Goal: Task Accomplishment & Management: Use online tool/utility

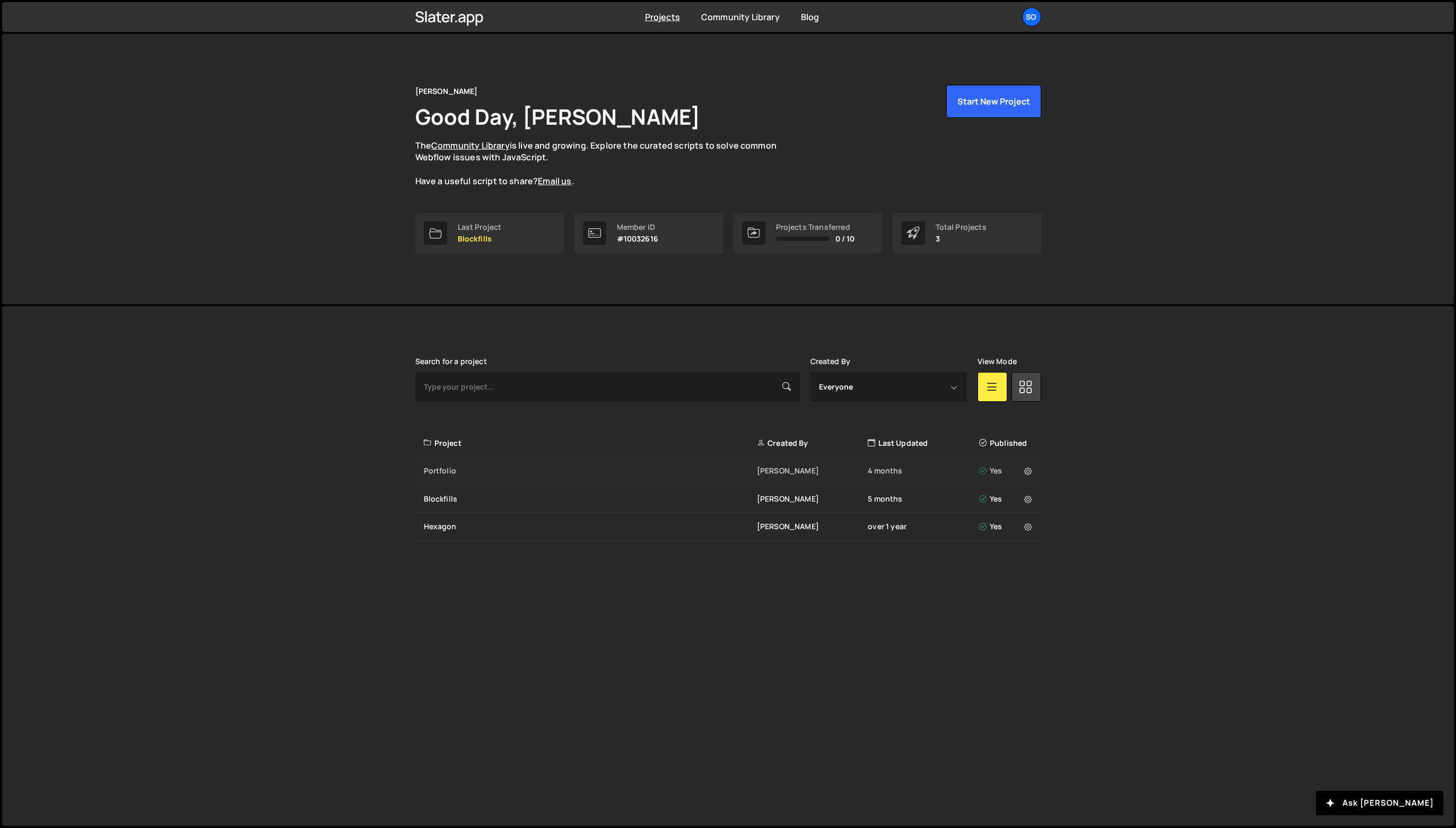
click at [443, 477] on div "Portfolio [PERSON_NAME] 4 months Yes" at bounding box center [729, 471] width 626 height 28
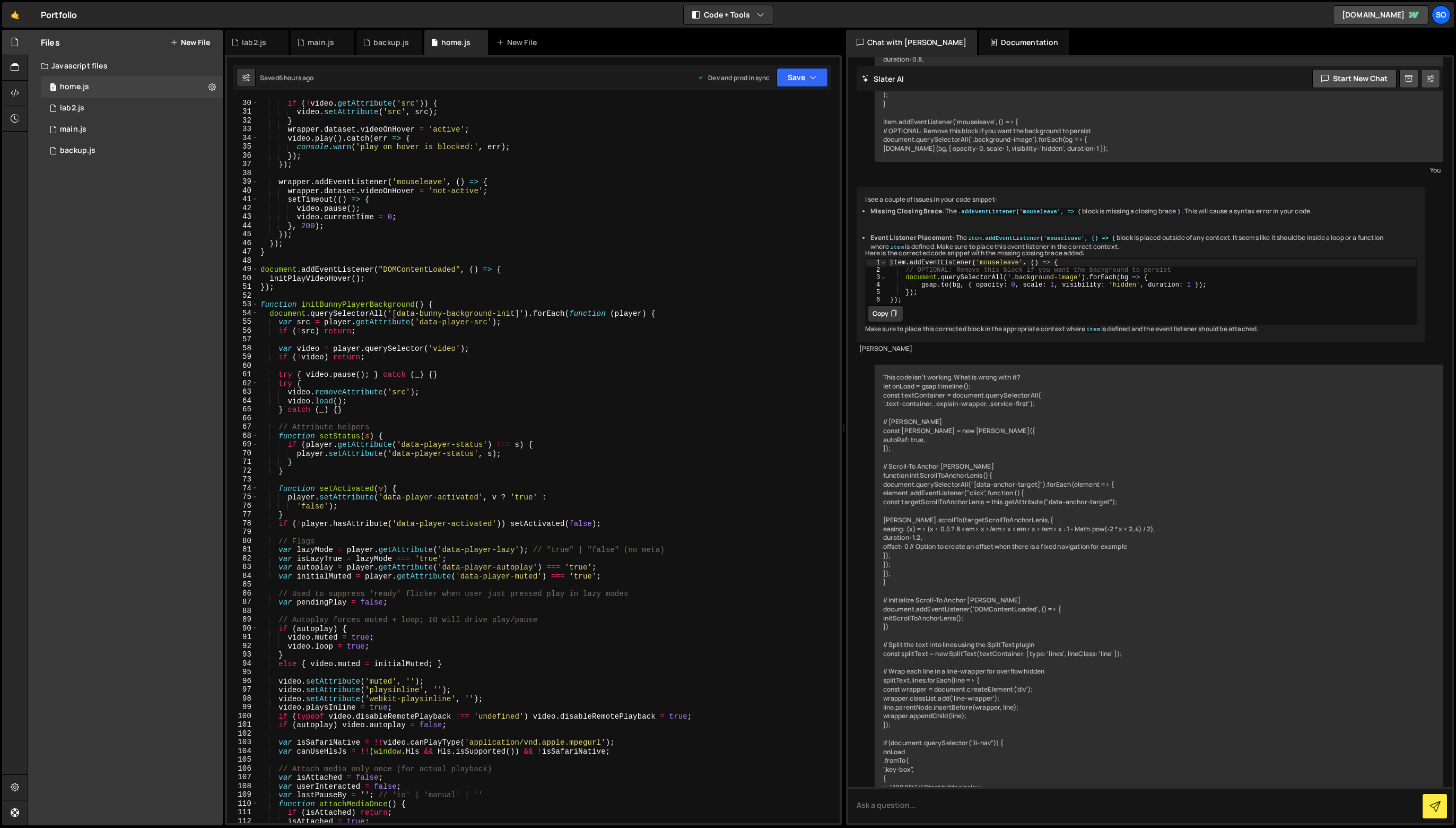
scroll to position [255, 0]
click at [339, 452] on div "if ( ! video . getAttribute ( 'src' )) { video . setAttribute ( 'src' , src ) ;…" at bounding box center [547, 469] width 577 height 741
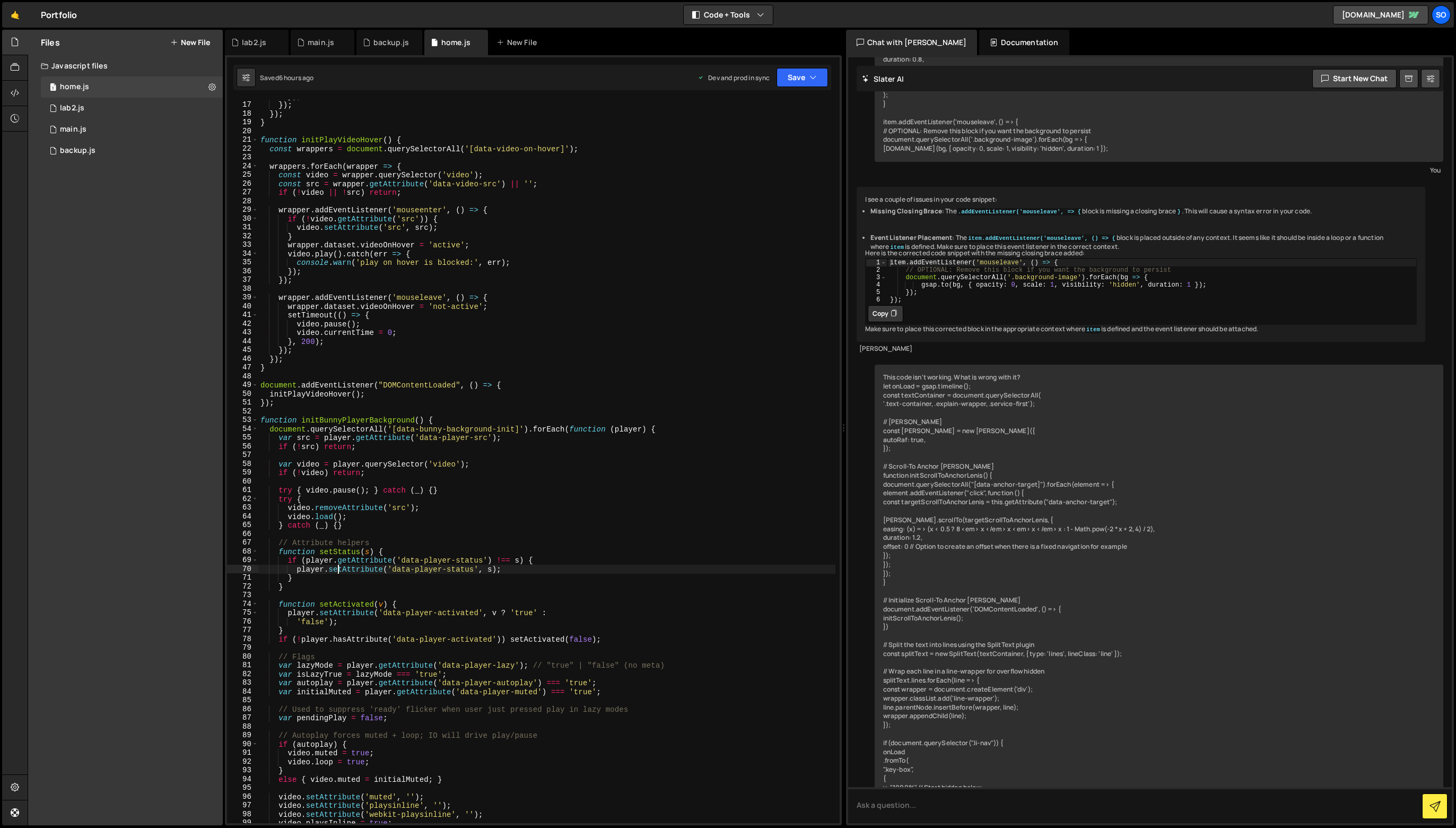
scroll to position [84, 0]
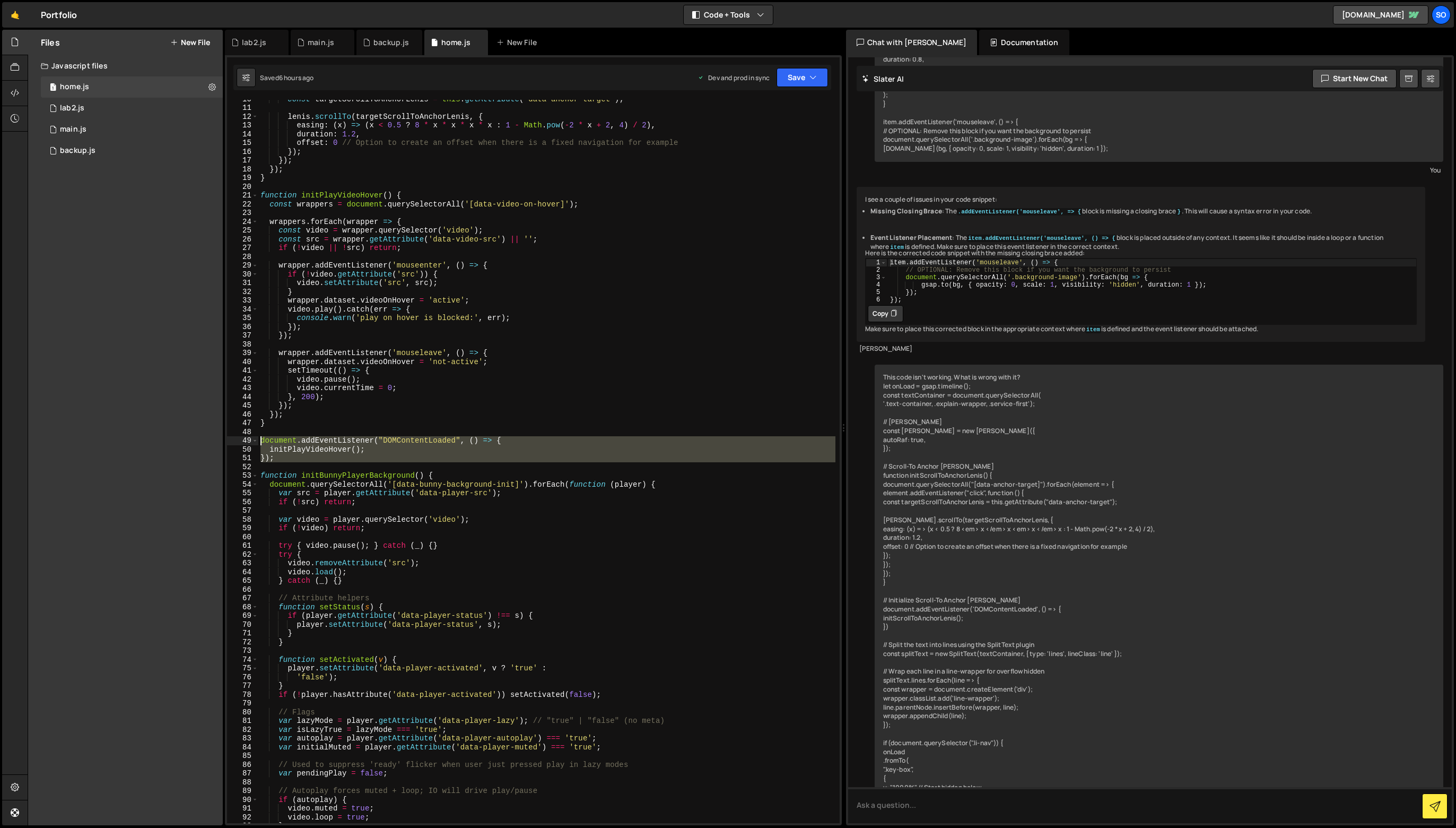
drag, startPoint x: 286, startPoint y: 464, endPoint x: 251, endPoint y: 436, distance: 44.8
click at [251, 436] on div "player.setAttribute('data-player-status', s); 10 11 12 13 14 15 16 17 18 19 20 …" at bounding box center [533, 461] width 613 height 724
click at [261, 459] on div "const targetScrollToAnchorLenis = this . getAttribute ( "data-anchor-target" ) …" at bounding box center [547, 461] width 577 height 724
click at [261, 471] on div "const targetScrollToAnchorLenis = this . getAttribute ( "data-anchor-target" ) …" at bounding box center [547, 465] width 577 height 741
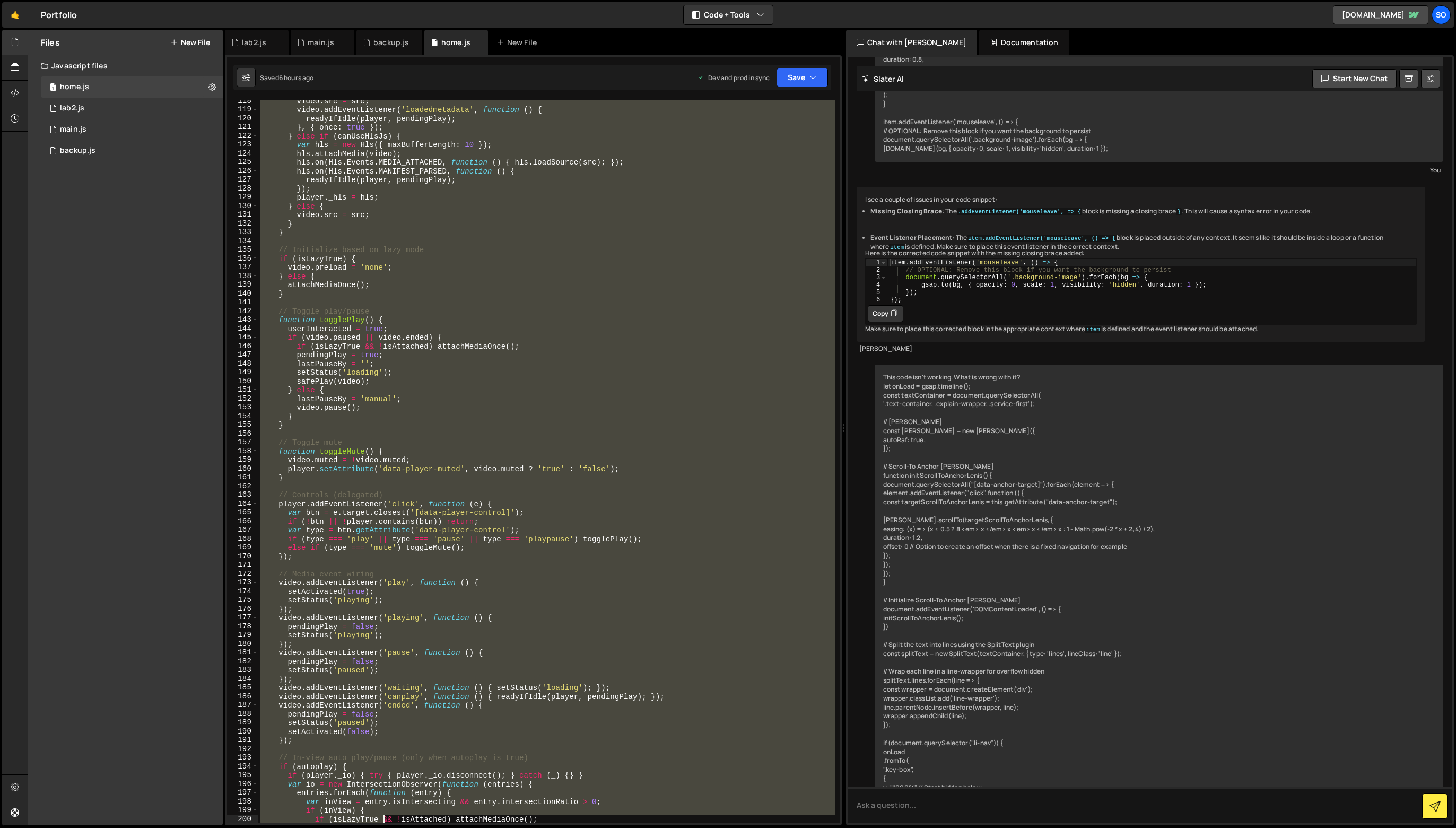
scroll to position [1370, 0]
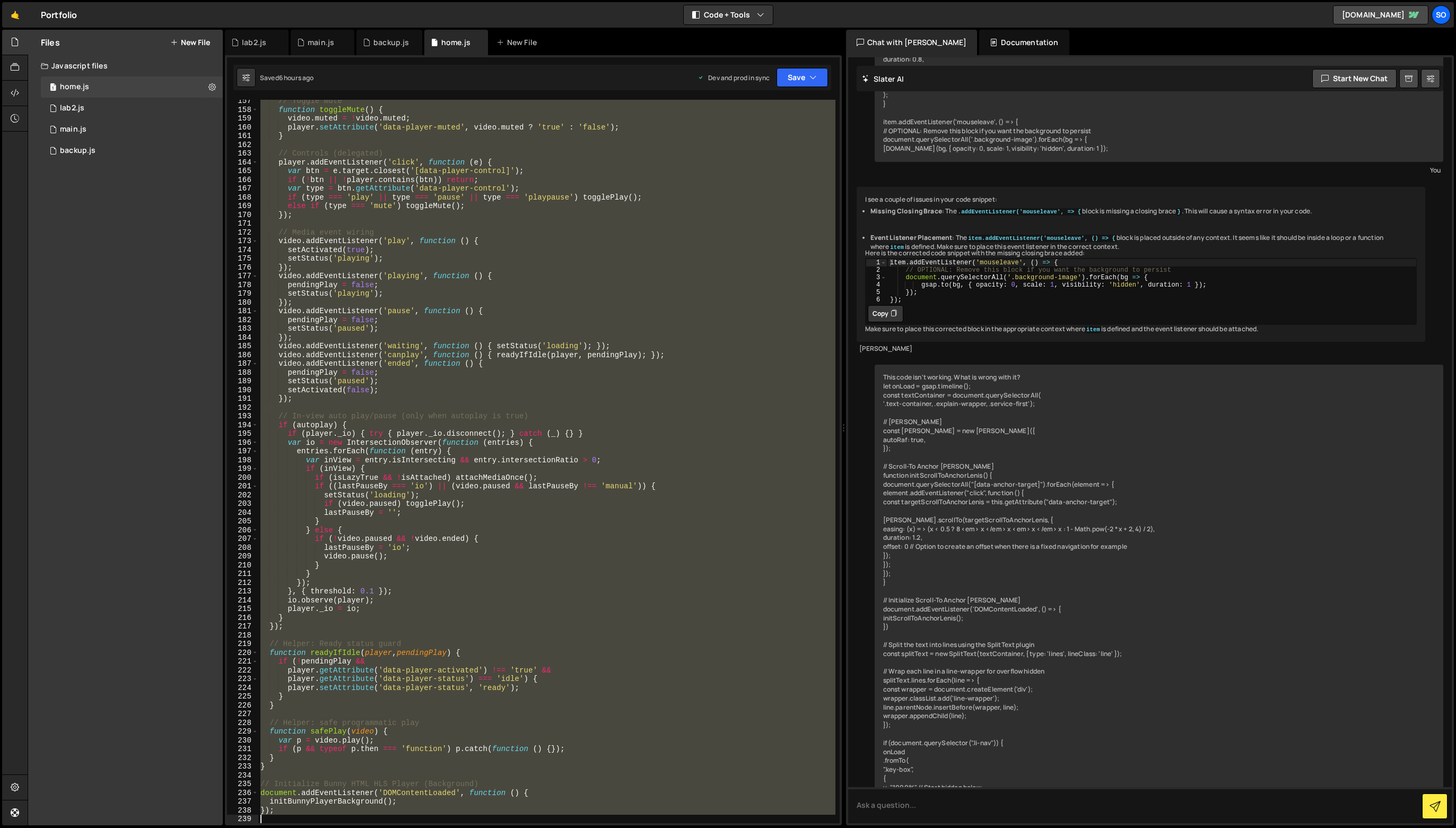
drag, startPoint x: 261, startPoint y: 473, endPoint x: 423, endPoint y: 840, distance: 401.2
click at [423, 827] on html "Projects Community Library Blog so Projects Your Teams Invite team member Accou…" at bounding box center [728, 414] width 1456 height 828
paste textarea
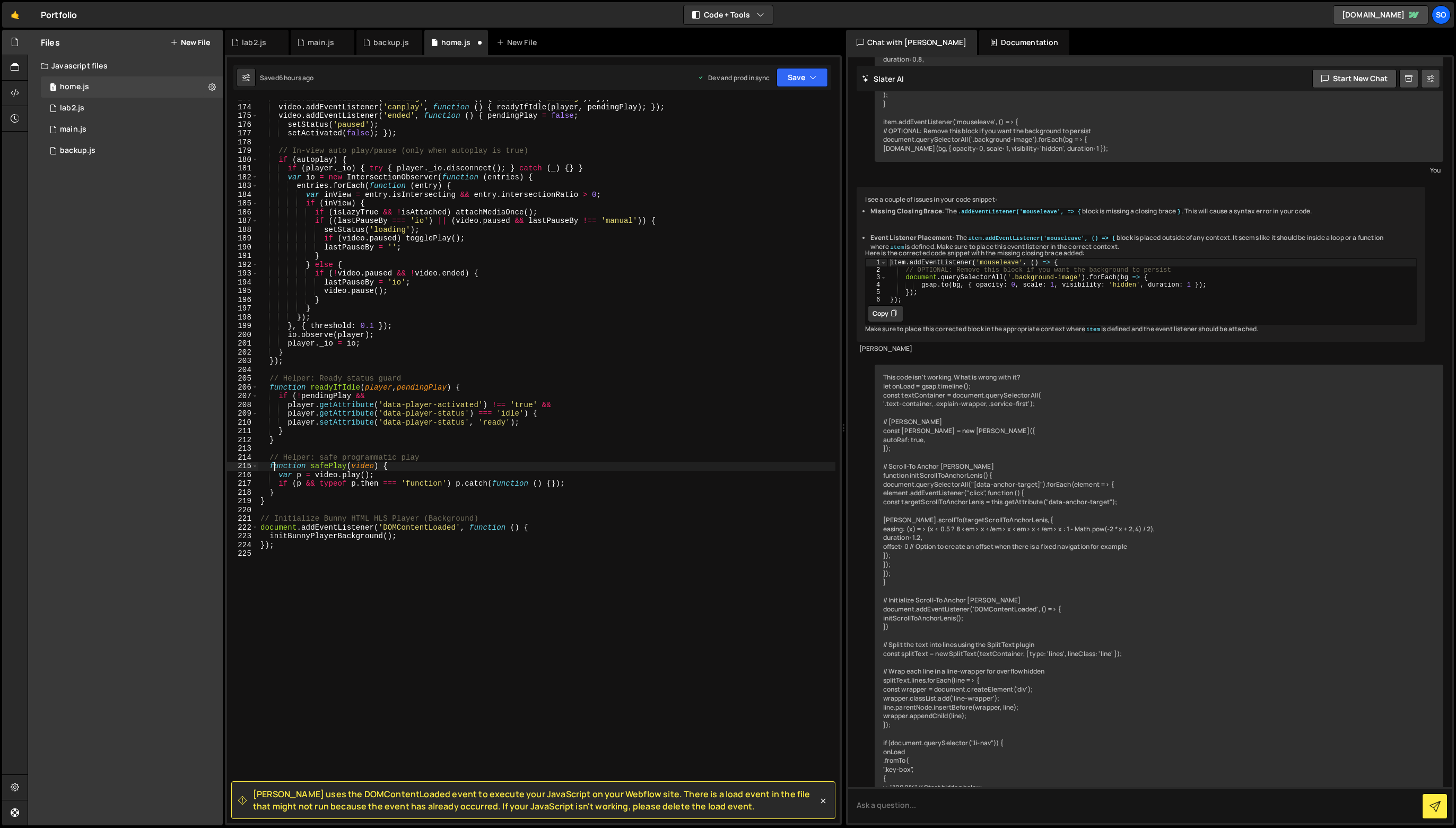
scroll to position [1512, 0]
click at [785, 81] on button "Save" at bounding box center [802, 77] width 51 height 19
click at [794, 120] on div "Saved just now" at bounding box center [766, 115] width 111 height 13
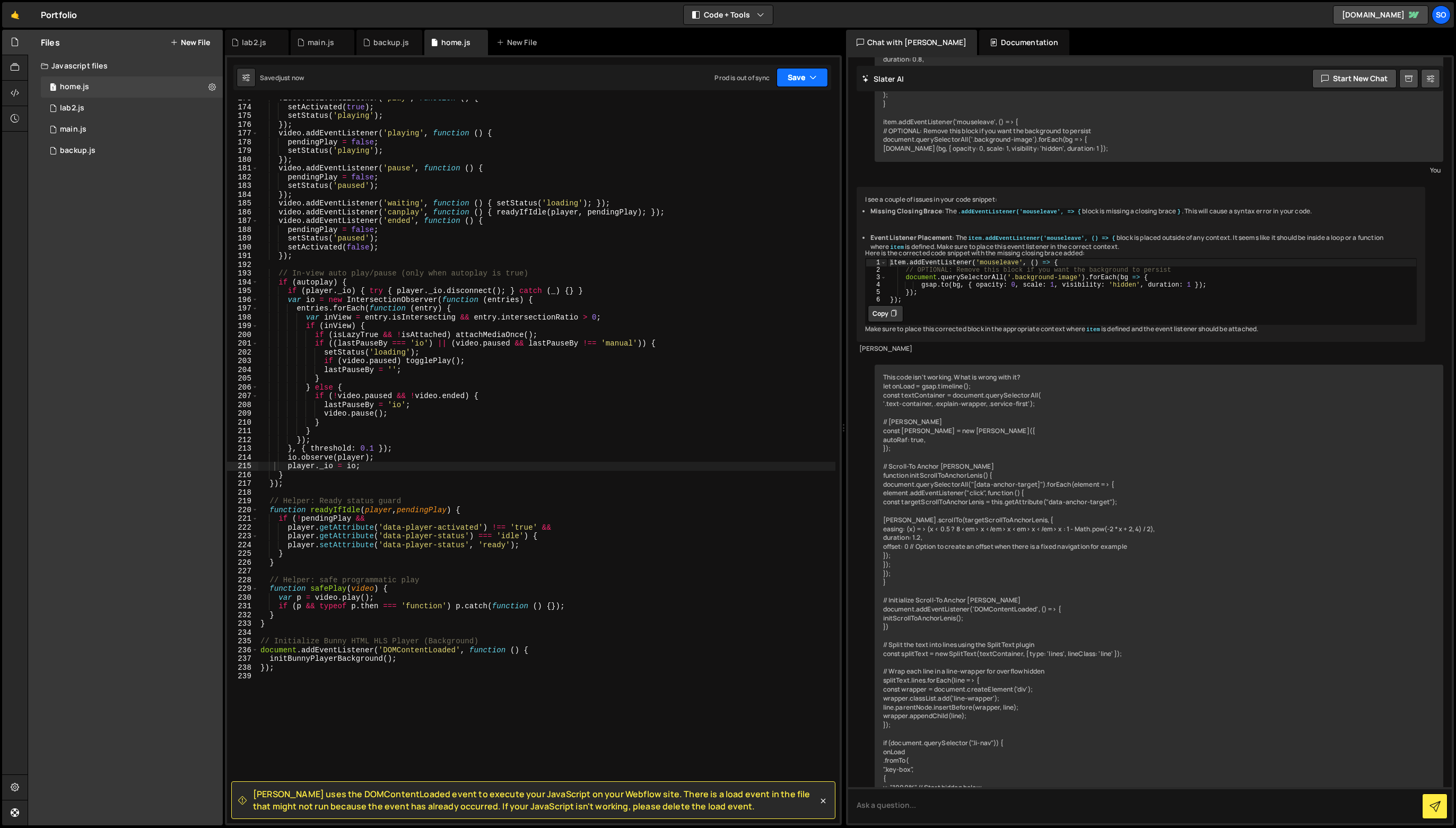
click at [810, 76] on icon "button" at bounding box center [813, 77] width 8 height 10
click at [802, 154] on div "Saved 6 hours ago" at bounding box center [766, 150] width 111 height 13
click at [290, 661] on div "video . addEventListener ( 'play' , function ( ) { setActivated ( true ) ; setS…" at bounding box center [547, 464] width 577 height 741
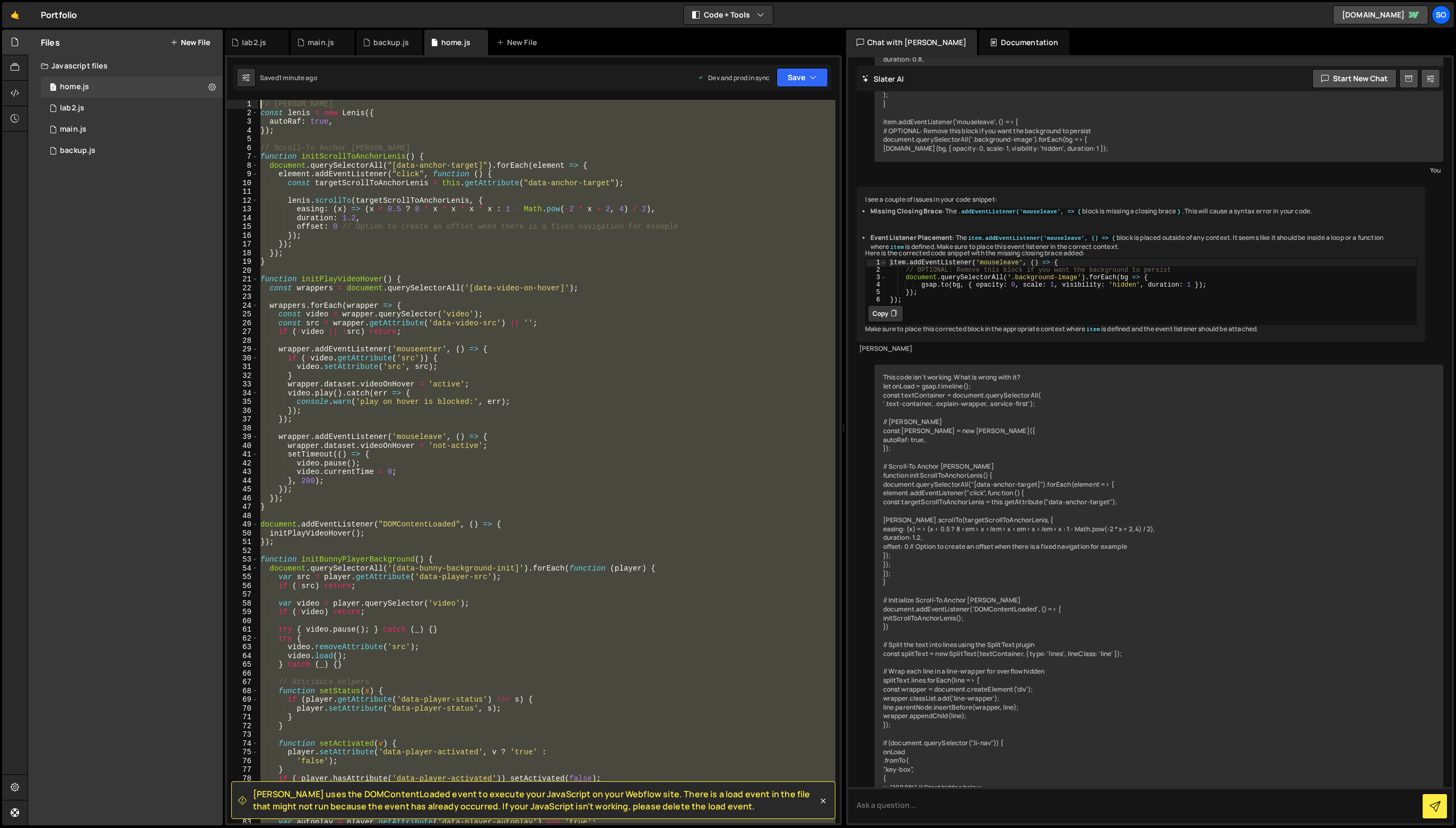
scroll to position [0, 0]
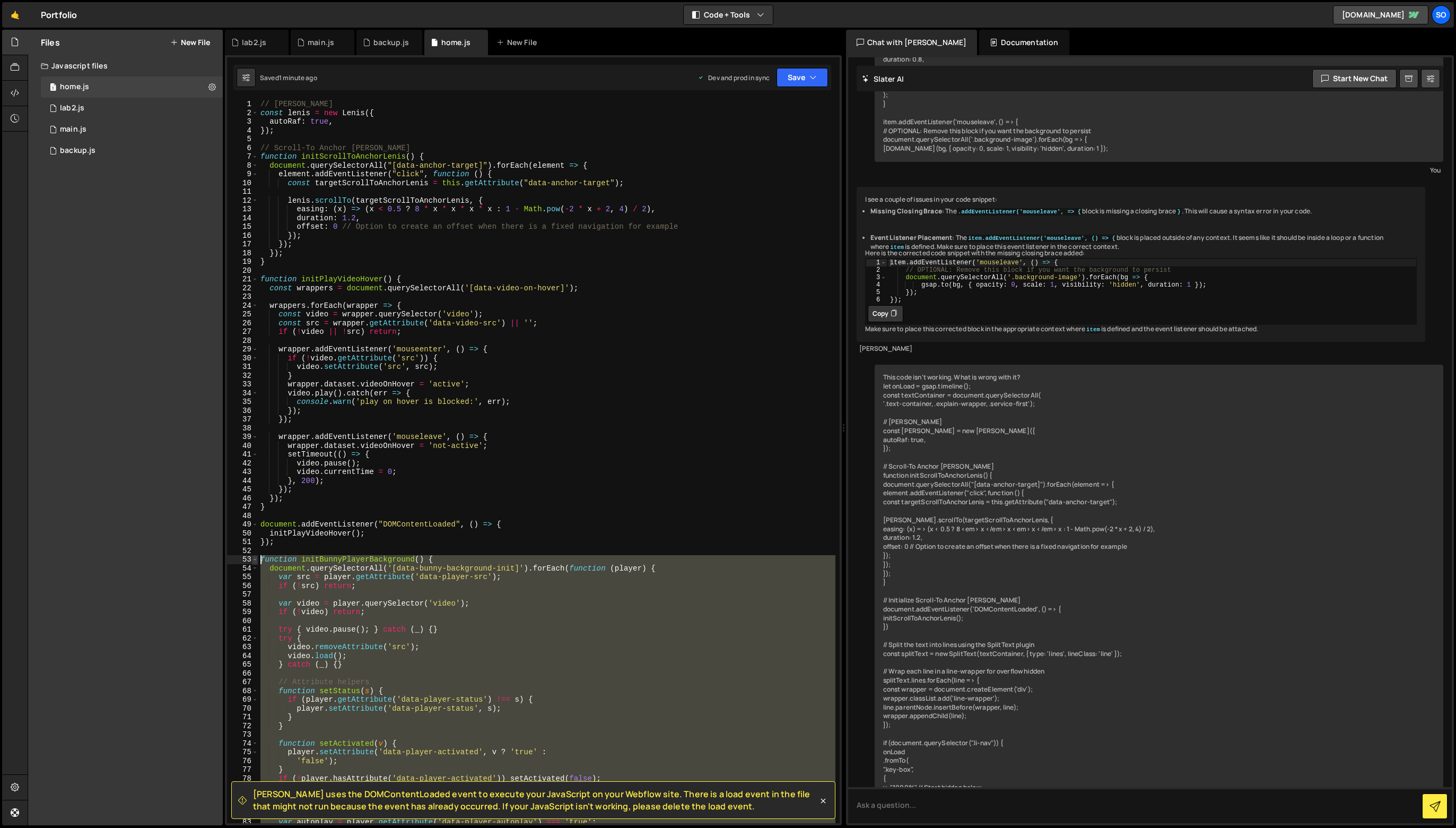
drag, startPoint x: 293, startPoint y: 670, endPoint x: 255, endPoint y: 558, distance: 118.3
click at [255, 558] on div "initBunnyPlayerBackground(); 1 2 3 4 5 6 7 8 9 10 11 12 13 14 15 16 17 18 19 20…" at bounding box center [533, 461] width 613 height 724
type textarea "function initBunnyPlayerBackground() { document.querySelectorAll('[data-bunny-b…"
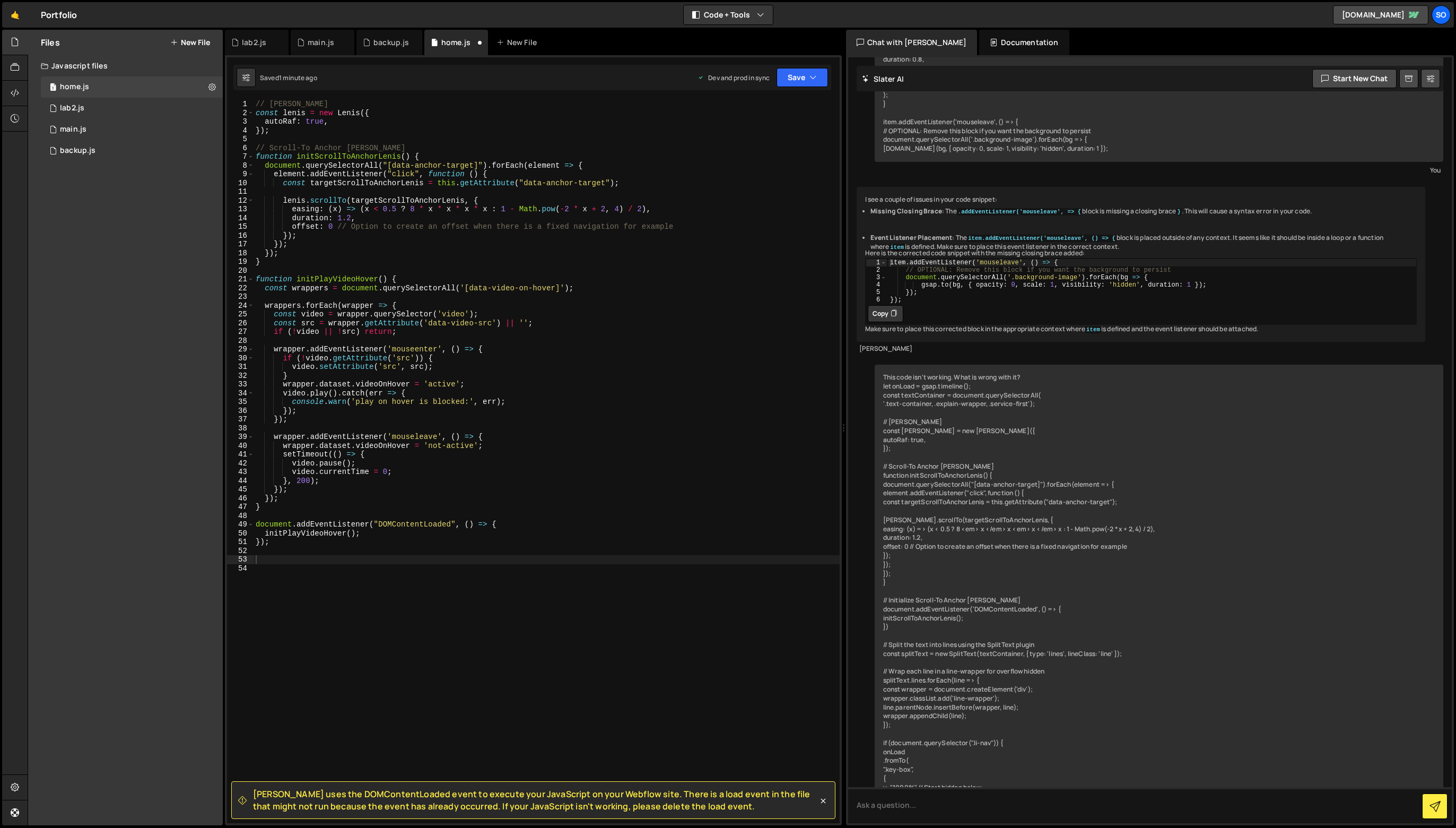
click at [816, 91] on div "Slater uses the DOMContentLoaded event to execute your JavaScript on your Webfl…" at bounding box center [534, 440] width 617 height 770
click at [806, 81] on button "Save" at bounding box center [802, 77] width 51 height 19
click at [783, 107] on div "Save to Staging S" at bounding box center [766, 104] width 111 height 10
click at [402, 404] on div "// Lenis const lenis = new Lenis ({ autoRaf : true , }) ; // Scroll-To Anchor L…" at bounding box center [546, 470] width 586 height 741
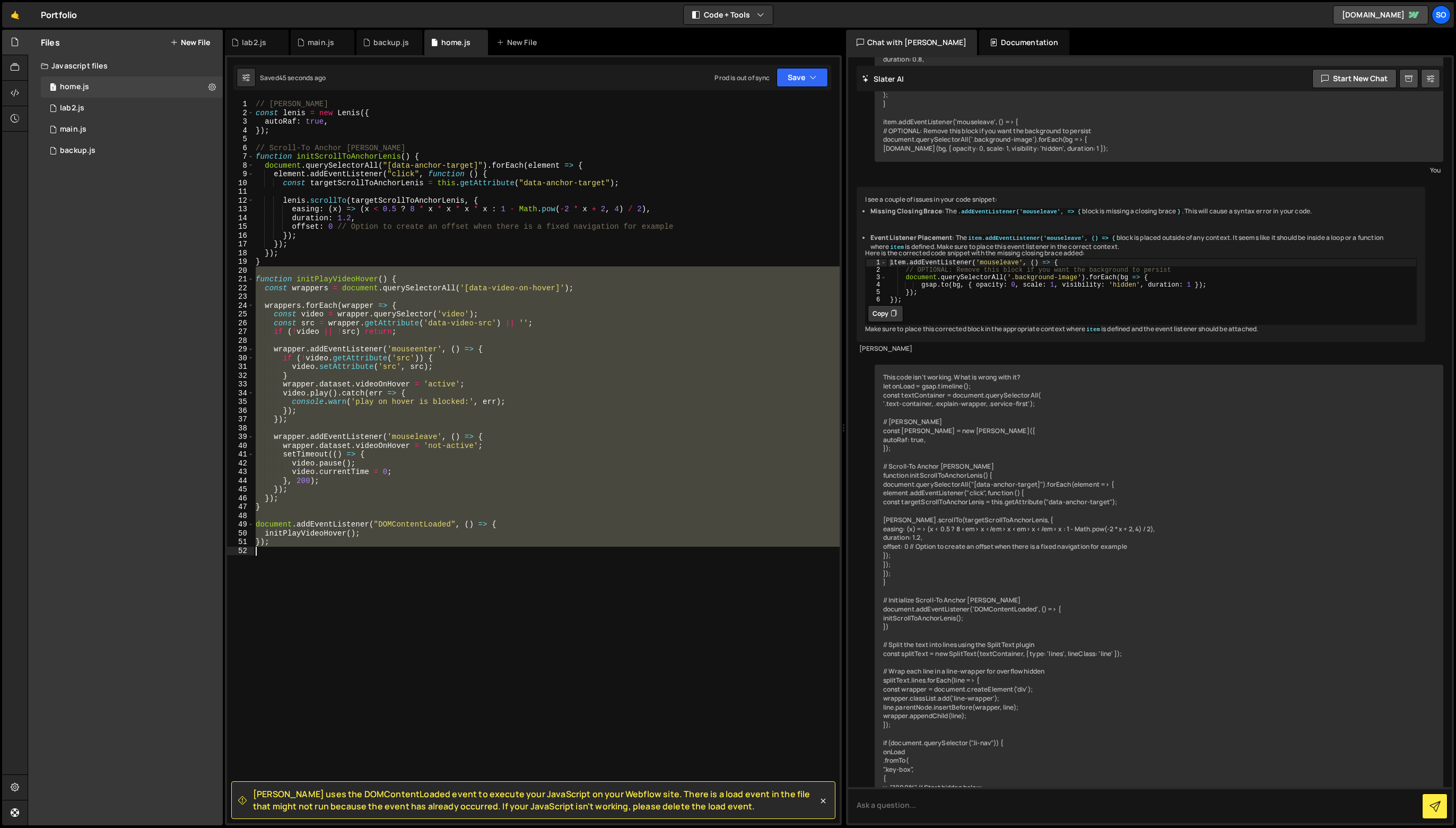
drag, startPoint x: 297, startPoint y: 271, endPoint x: 504, endPoint y: 640, distance: 423.1
click at [504, 640] on div "// Lenis const lenis = new Lenis ({ autoRaf : true , }) ; // Scroll-To Anchor L…" at bounding box center [546, 470] width 586 height 741
type textarea "});"
click at [505, 639] on div "// Lenis const lenis = new Lenis ({ autoRaf : true , }) ; // Scroll-To Anchor L…" at bounding box center [546, 461] width 585 height 724
drag, startPoint x: 567, startPoint y: 620, endPoint x: 225, endPoint y: 278, distance: 483.7
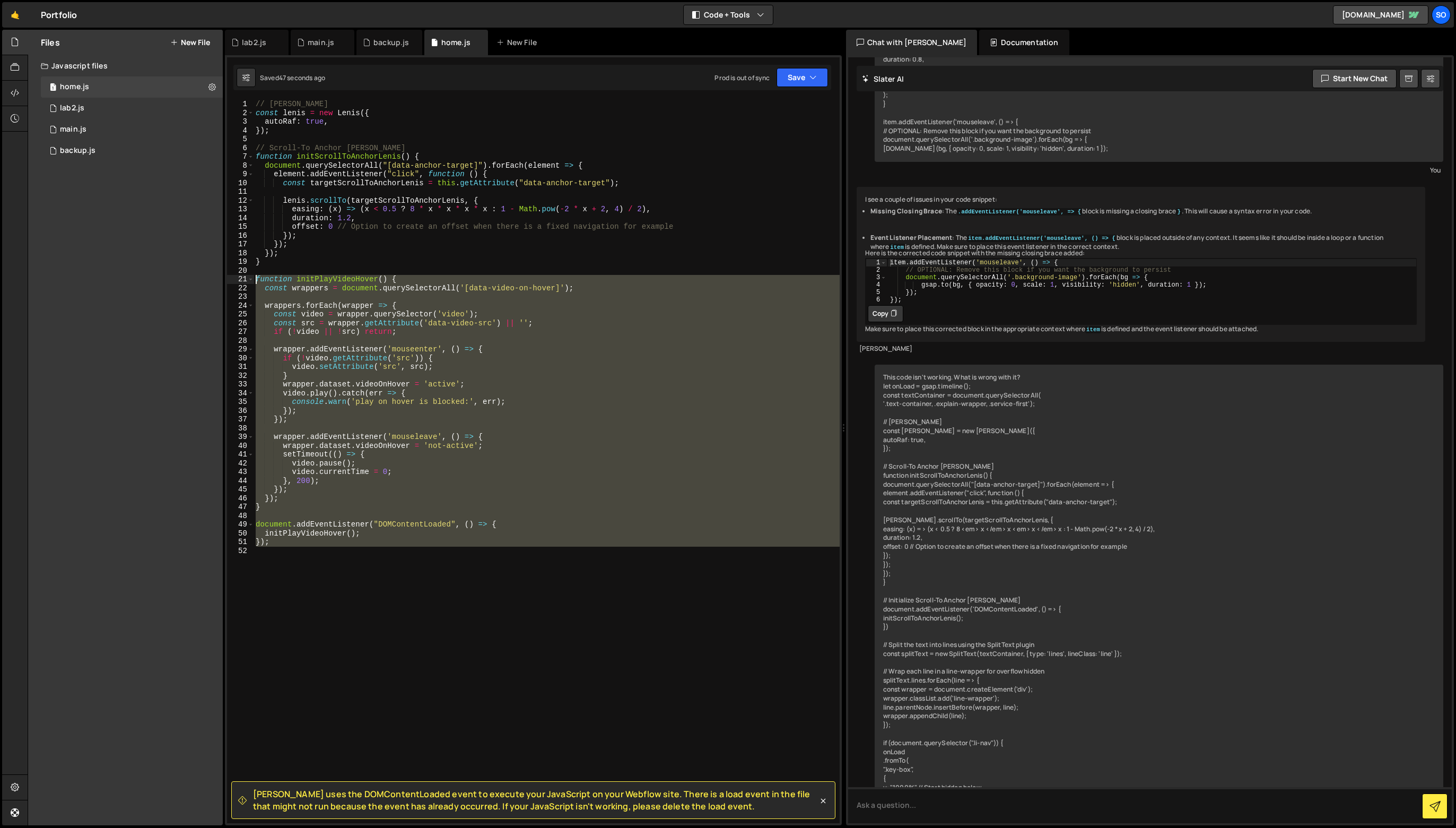
click at [225, 278] on div "Slater uses the DOMContentLoaded event to execute your JavaScript on your Webfl…" at bounding box center [534, 440] width 617 height 770
click at [599, 528] on div "// Lenis const lenis = new Lenis ({ autoRaf : true , }) ; // Scroll-To Anchor L…" at bounding box center [546, 461] width 585 height 724
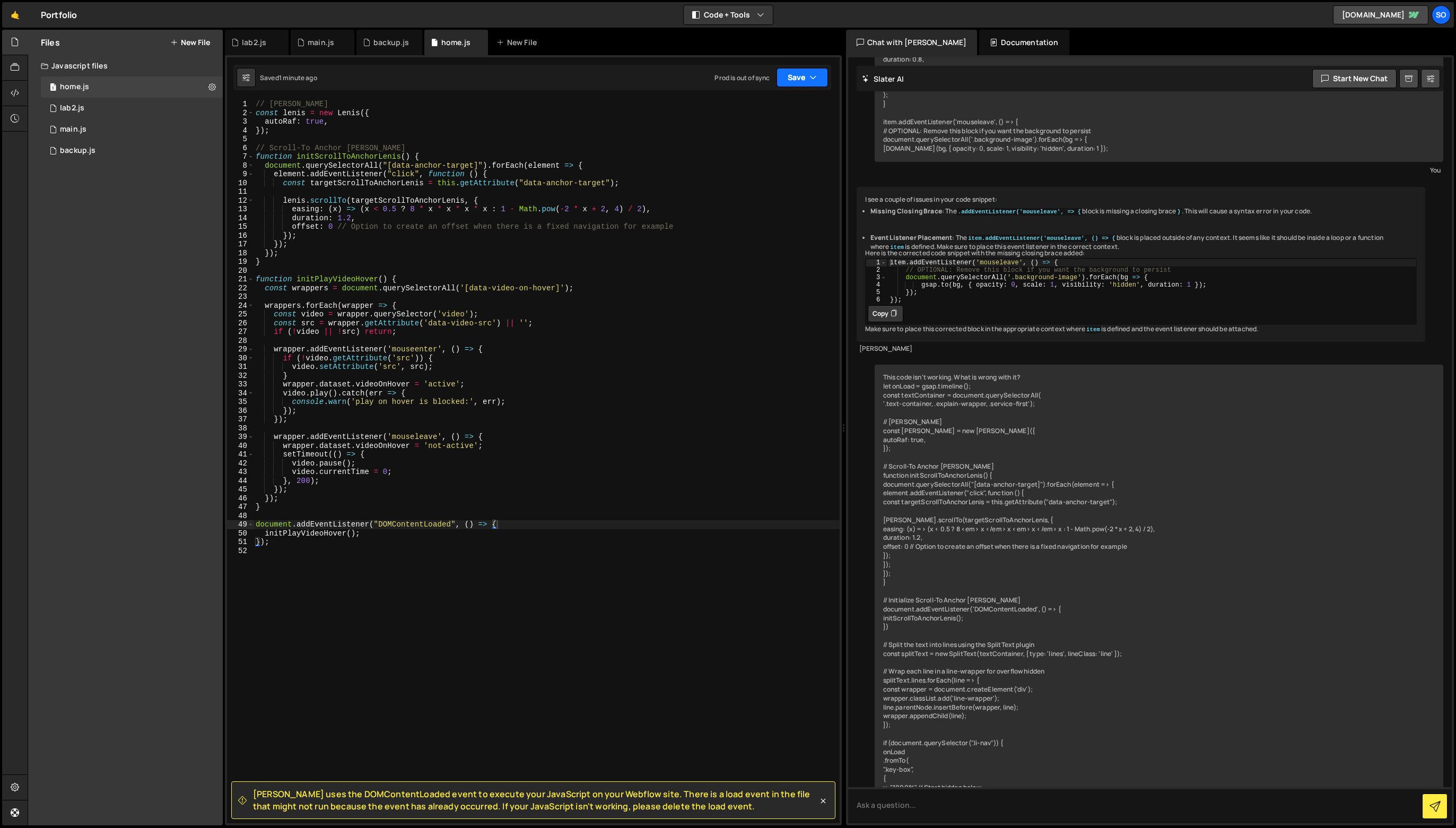
click at [787, 83] on button "Save" at bounding box center [802, 77] width 51 height 19
click at [787, 109] on div "Saved 1 minute ago" at bounding box center [766, 115] width 111 height 13
click at [793, 68] on button "Save" at bounding box center [802, 77] width 51 height 19
drag, startPoint x: 781, startPoint y: 150, endPoint x: 758, endPoint y: 150, distance: 23.0
click at [781, 150] on div "Saved 2 minutes ago" at bounding box center [766, 150] width 111 height 13
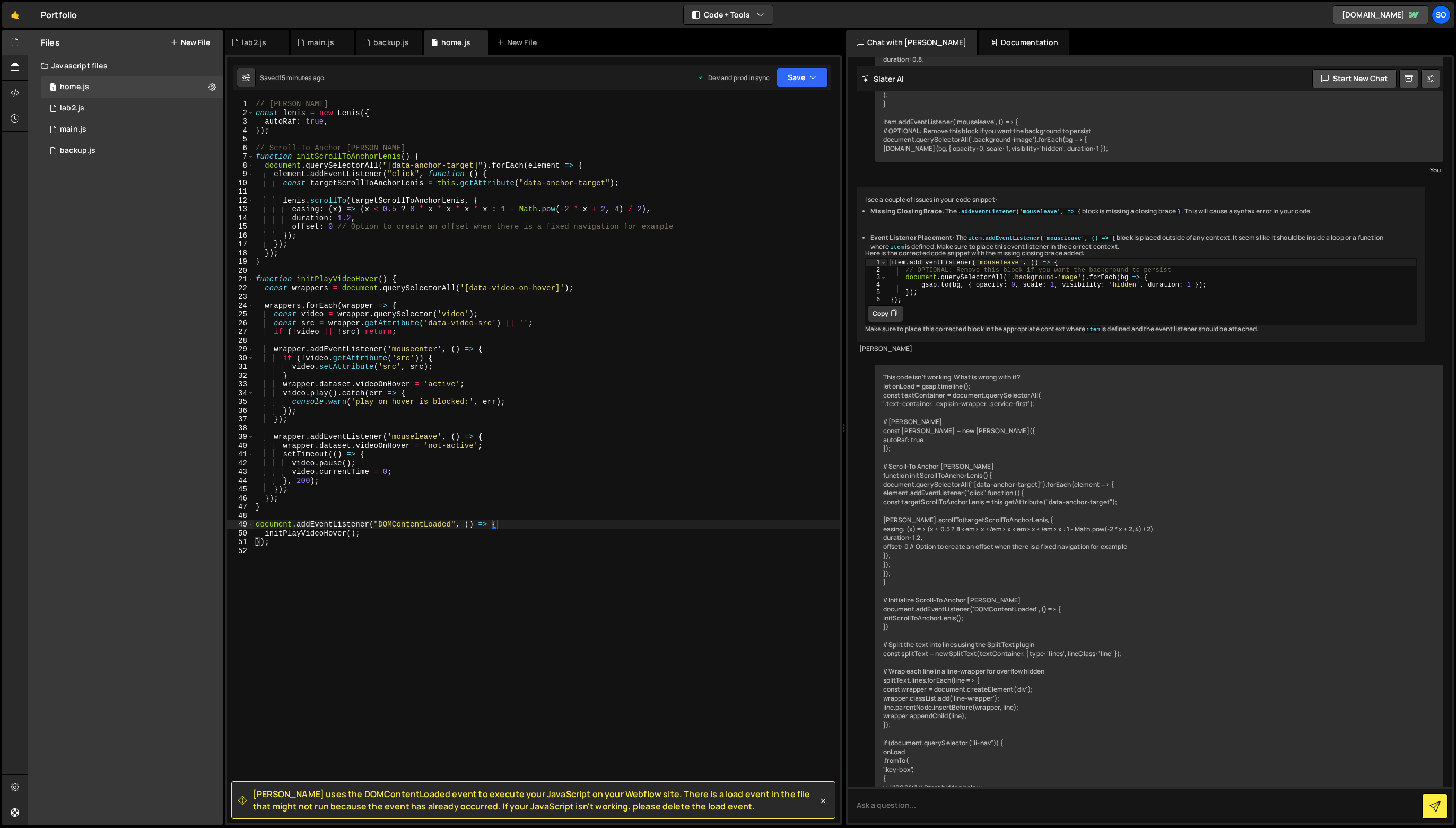
click at [357, 468] on div "// Lenis const lenis = new Lenis ({ autoRaf : true , }) ; // Scroll-To Anchor L…" at bounding box center [546, 470] width 586 height 741
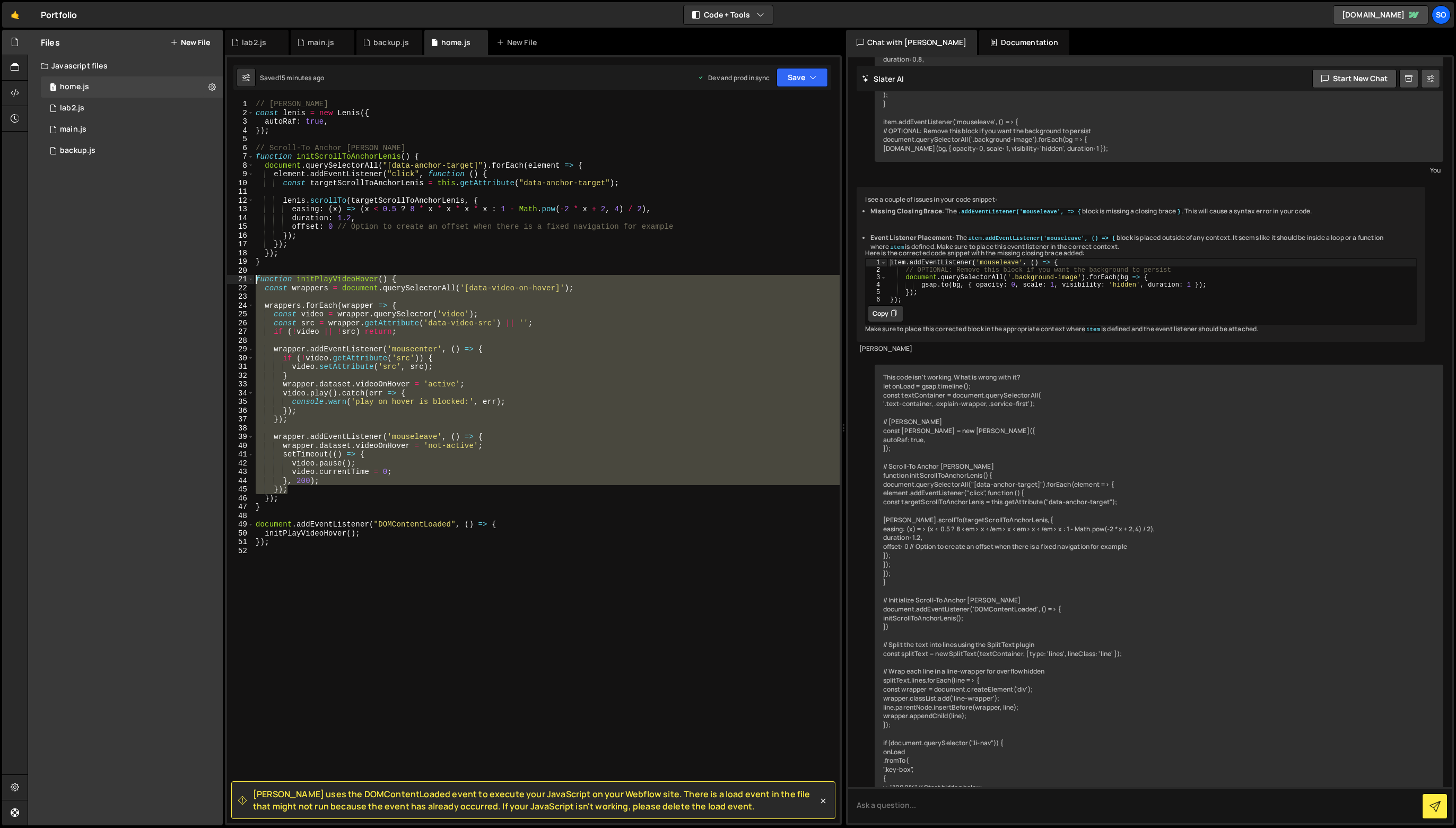
drag, startPoint x: 364, startPoint y: 487, endPoint x: 210, endPoint y: 274, distance: 262.8
click at [210, 274] on div "Files New File Javascript files 1 home.js 0 1 lab2.js 0 1 main.js 0 0 backup.js" at bounding box center [741, 427] width 1429 height 796
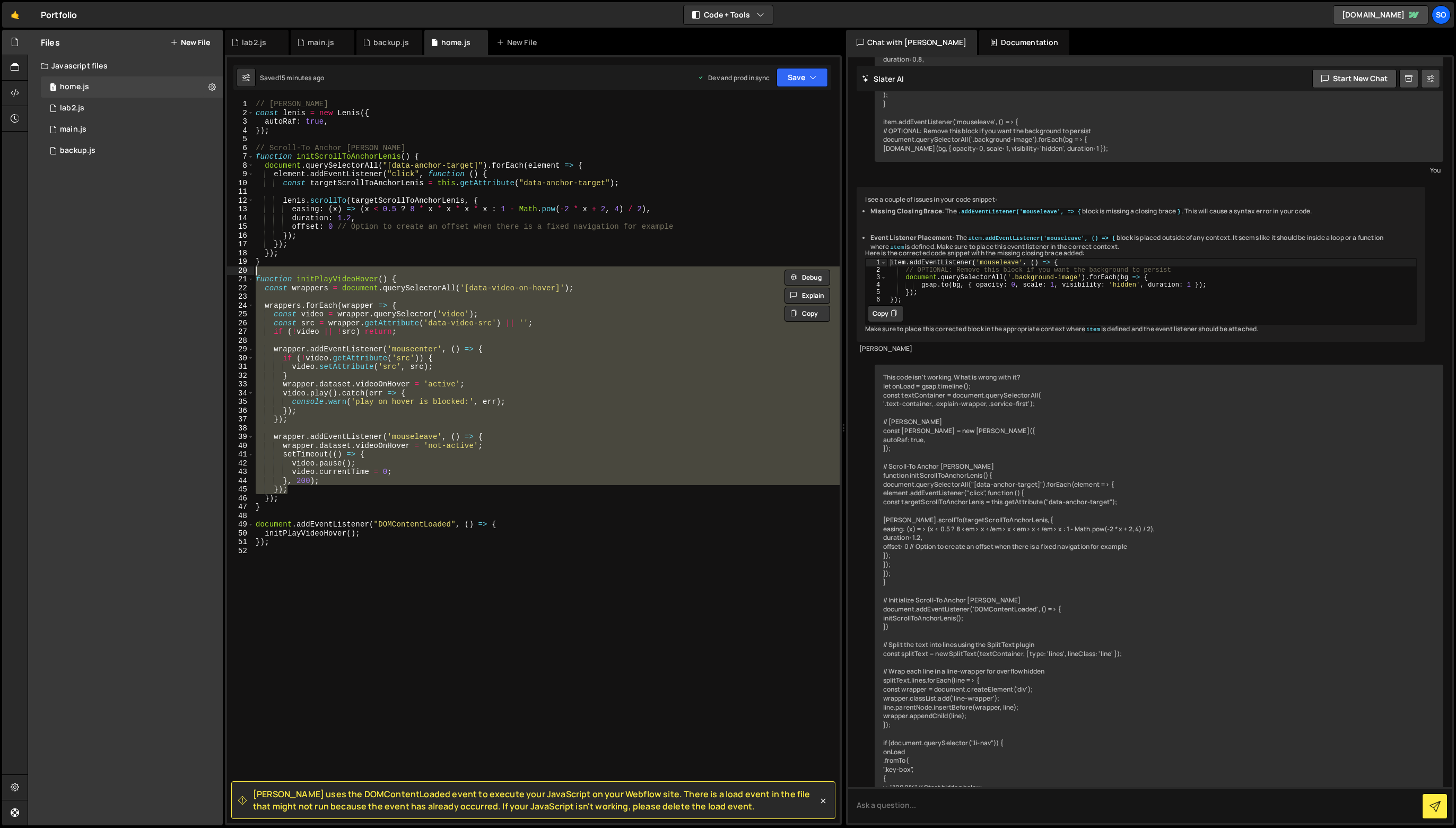
click at [369, 288] on div "// Lenis const lenis = new Lenis ({ autoRaf : true , }) ; // Scroll-To Anchor L…" at bounding box center [546, 461] width 585 height 724
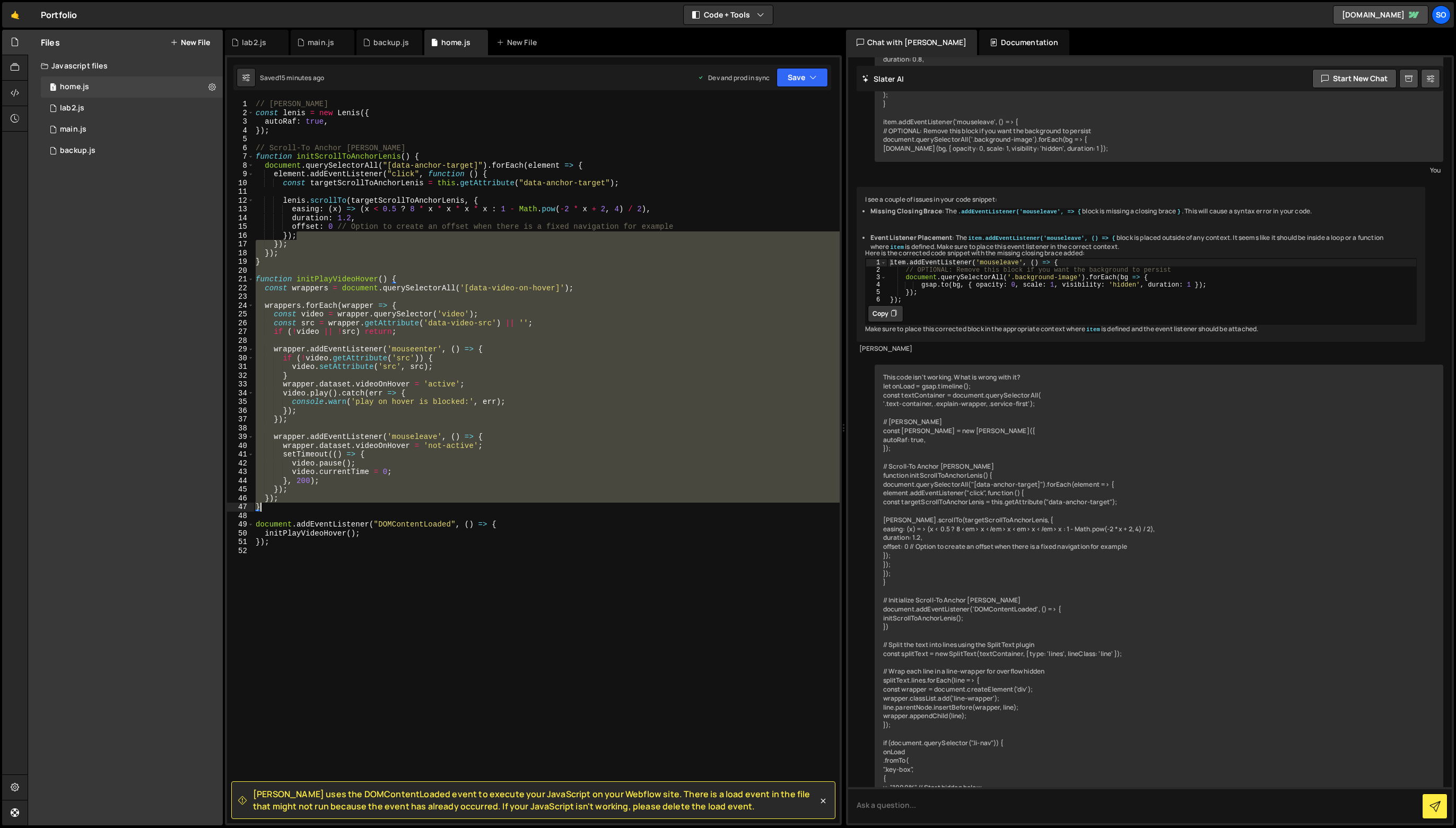
drag, startPoint x: 312, startPoint y: 243, endPoint x: 518, endPoint y: 505, distance: 333.3
click at [517, 505] on div "// Lenis const lenis = new Lenis ({ autoRaf : true , }) ; // Scroll-To Anchor L…" at bounding box center [546, 470] width 586 height 741
click at [519, 505] on div "// Lenis const lenis = new Lenis ({ autoRaf : true , }) ; // Scroll-To Anchor L…" at bounding box center [546, 461] width 585 height 724
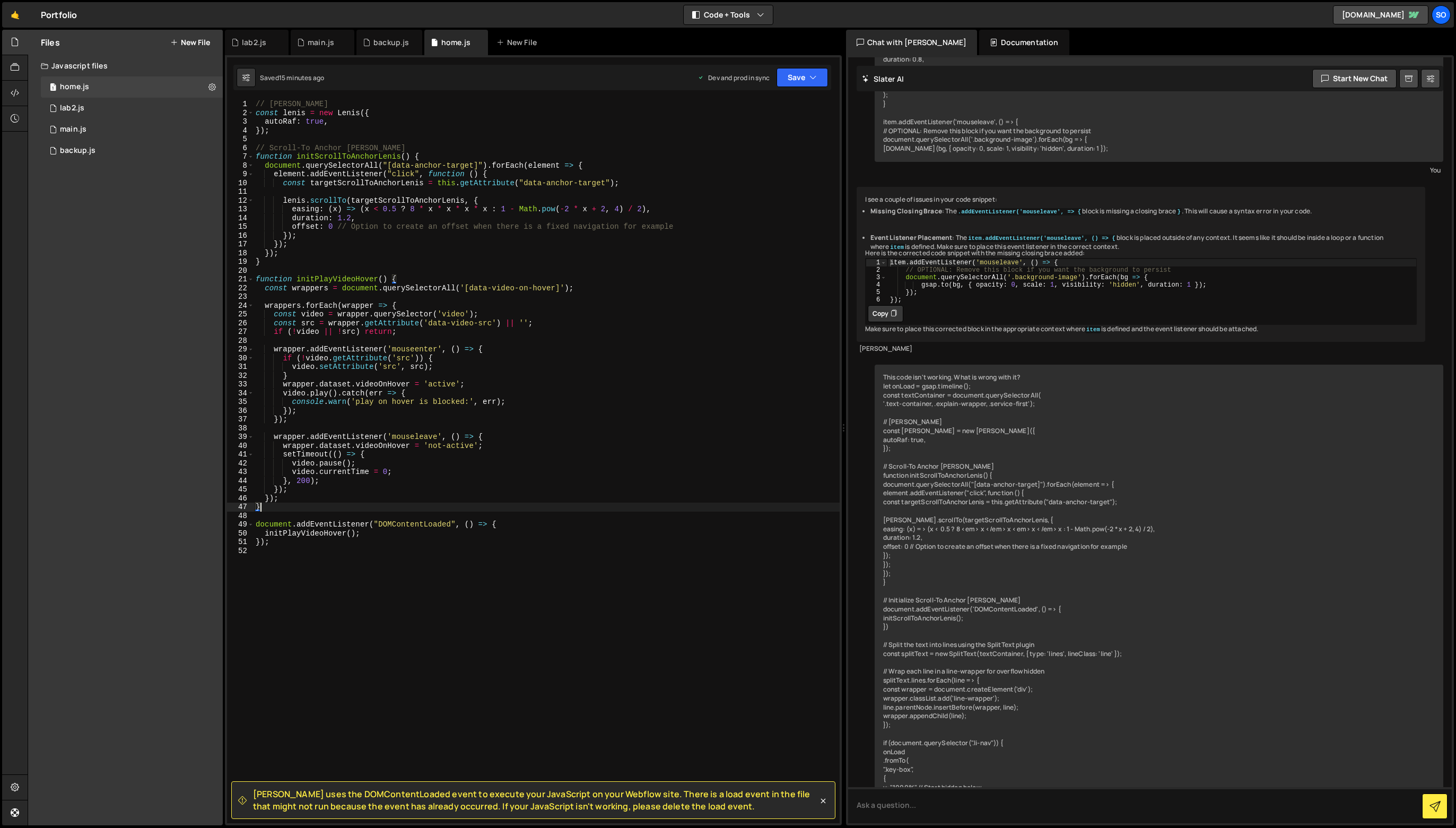
click at [523, 322] on div "// Lenis const lenis = new Lenis ({ autoRaf : true , }) ; // Scroll-To Anchor L…" at bounding box center [546, 470] width 586 height 741
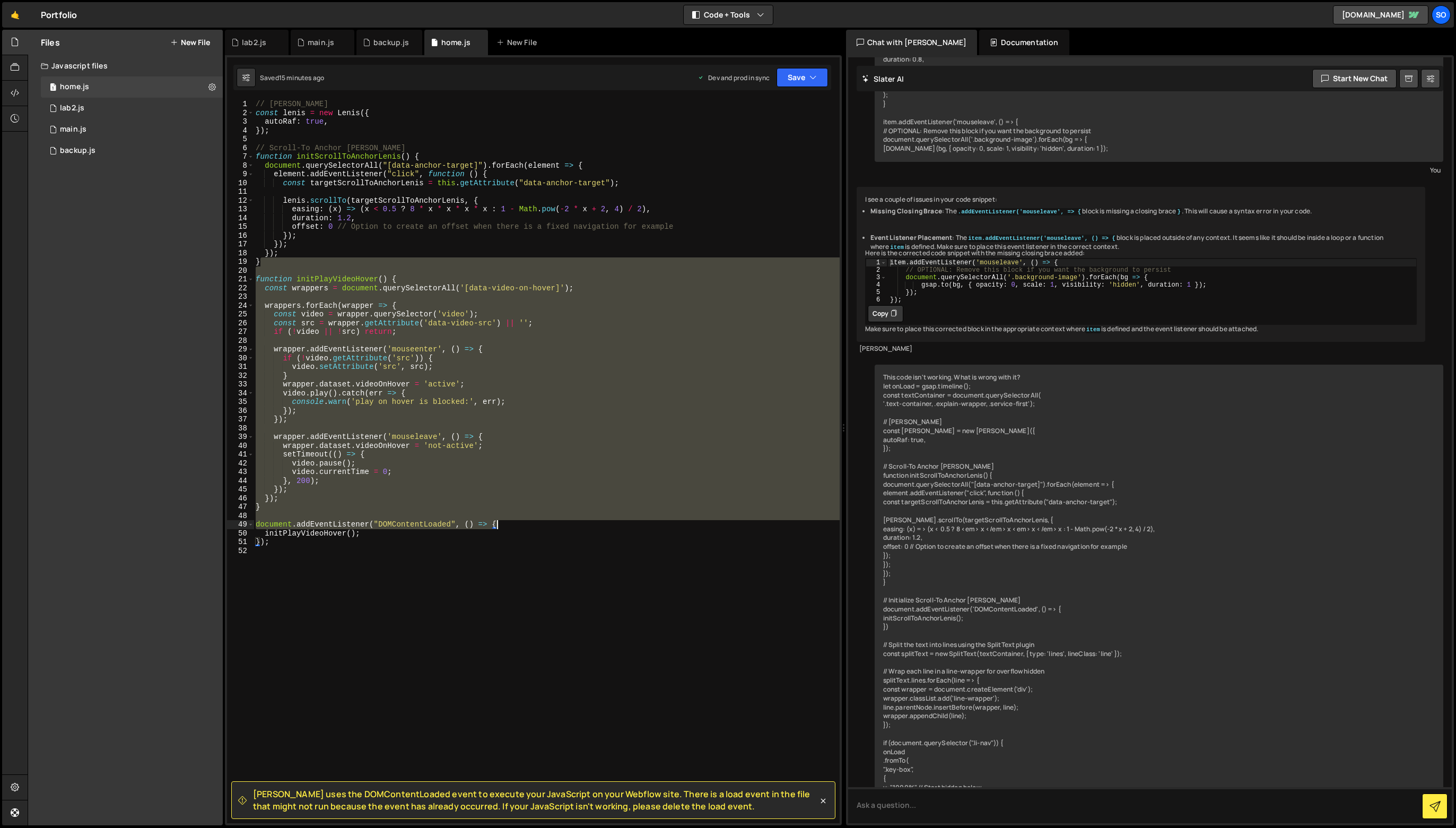
drag, startPoint x: 430, startPoint y: 270, endPoint x: 619, endPoint y: 529, distance: 320.6
click at [619, 530] on div "// Lenis const lenis = new Lenis ({ autoRaf : true , }) ; // Scroll-To Anchor L…" at bounding box center [546, 470] width 586 height 741
click at [619, 528] on div "// Lenis const lenis = new Lenis ({ autoRaf : true , }) ; // Scroll-To Anchor L…" at bounding box center [546, 461] width 585 height 724
type textarea "document.addEventListener("DOMContentLoaded", () => {"
